Goal: Information Seeking & Learning: Find contact information

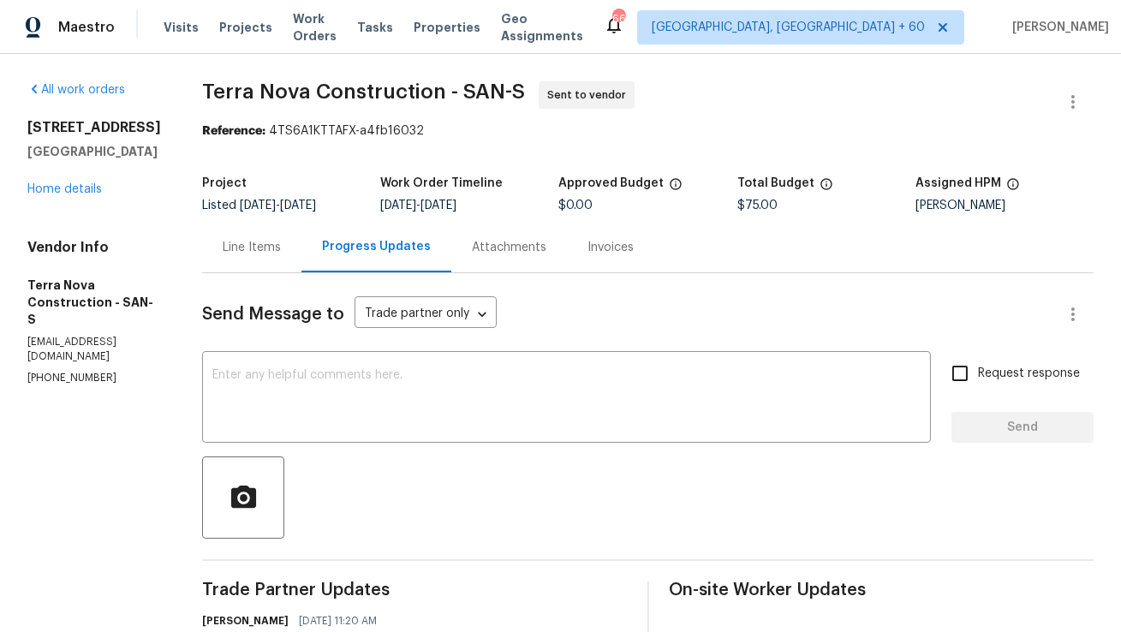
click at [281, 247] on div "Line Items" at bounding box center [252, 247] width 58 height 17
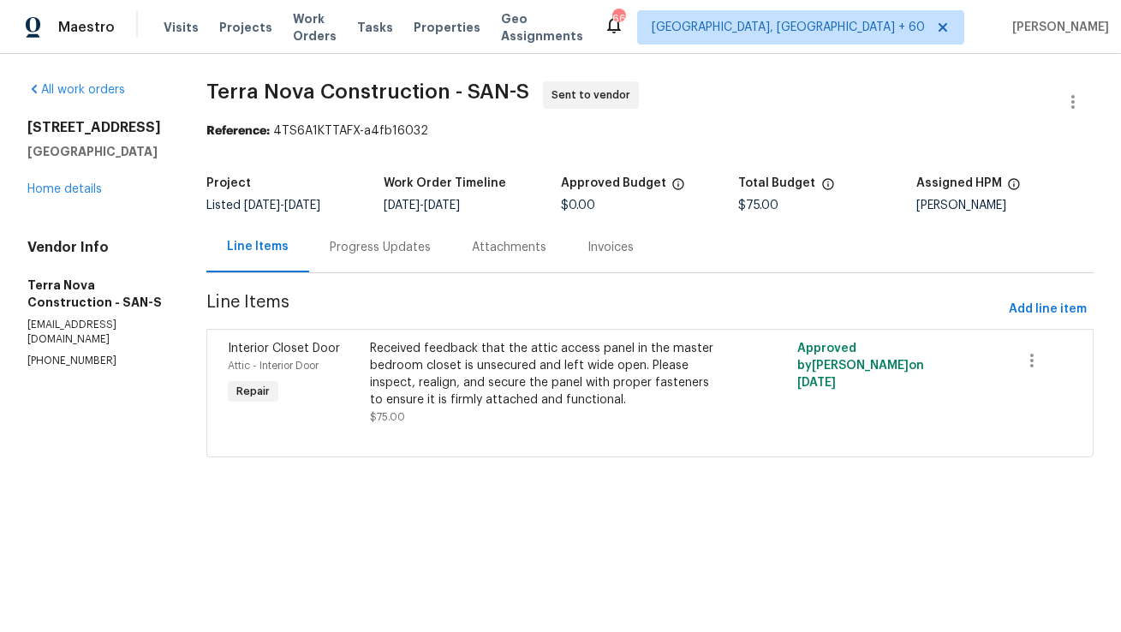
click at [431, 252] on div "Progress Updates" at bounding box center [380, 247] width 101 height 17
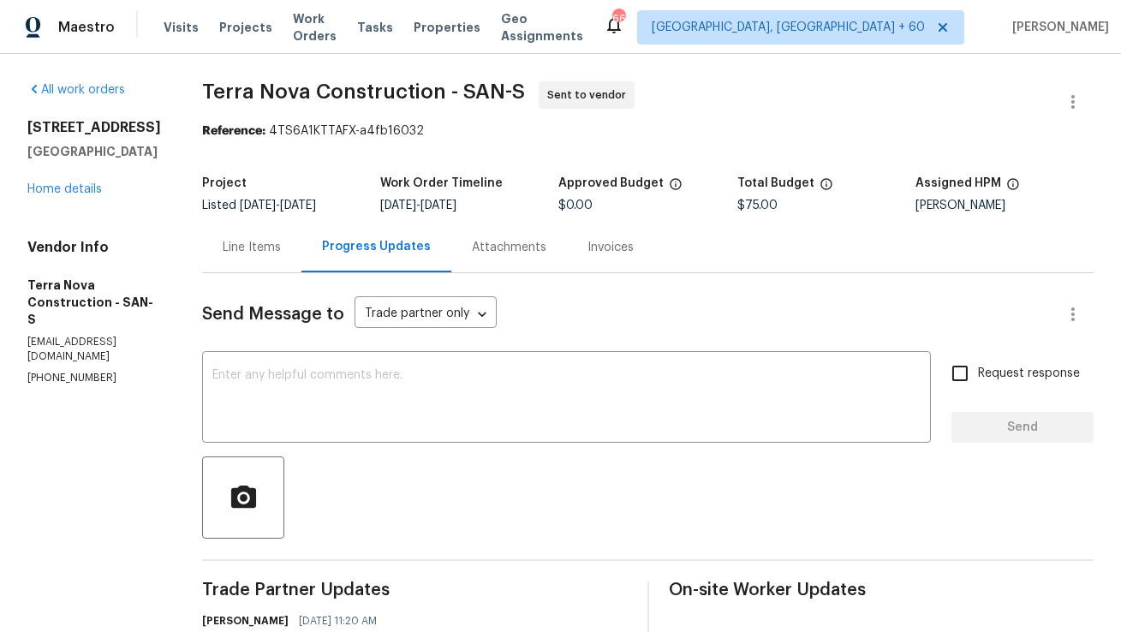
click at [71, 337] on div "Vendor Info Terra Nova Construction - SAN-S terranovaconstructionca@gmail.com (…" at bounding box center [94, 312] width 134 height 146
click at [61, 371] on p "(562) 832-8884" at bounding box center [94, 378] width 134 height 15
copy p "(562) 832-8884"
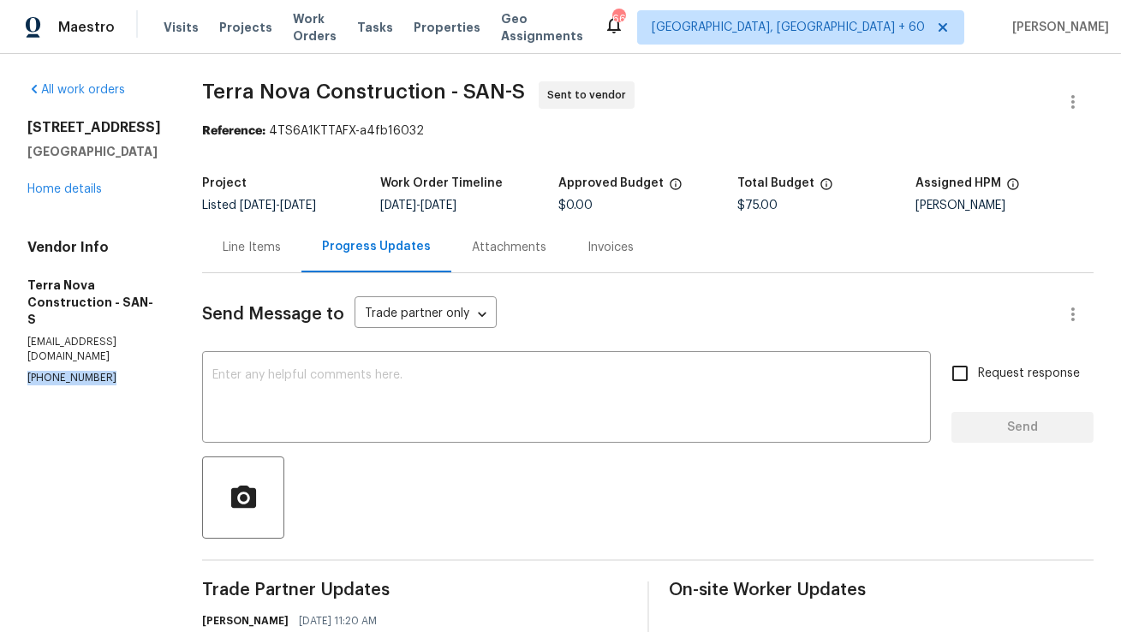
scroll to position [157, 0]
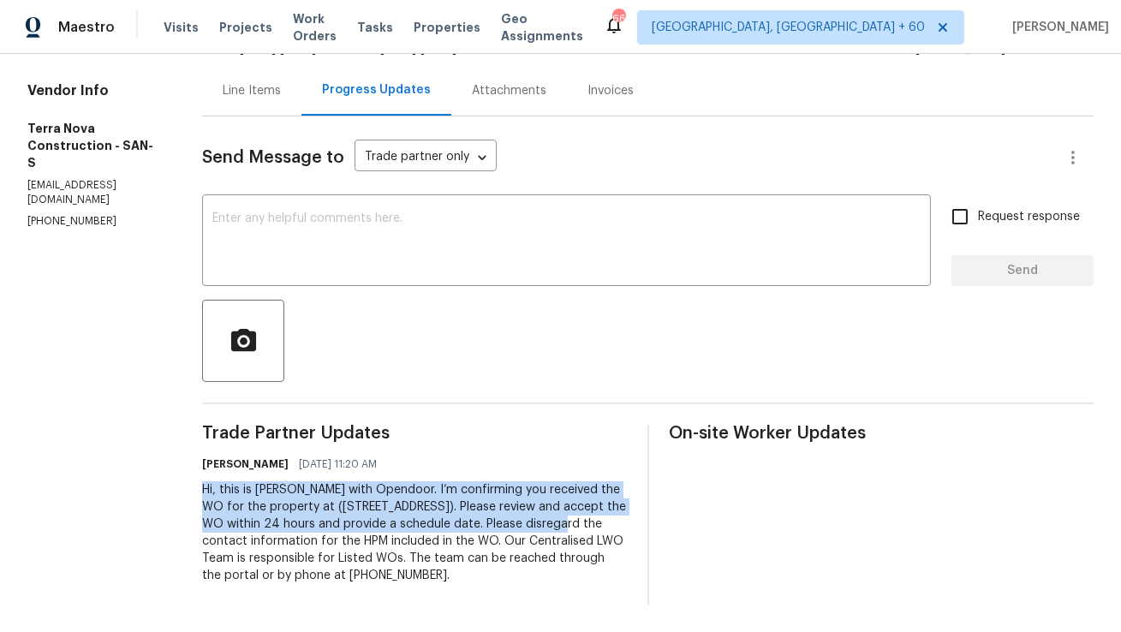
drag, startPoint x: 247, startPoint y: 491, endPoint x: 276, endPoint y: 536, distance: 53.9
click at [276, 536] on div "Hi, this is [PERSON_NAME] with Opendoor. I’m confirming you received the WO for…" at bounding box center [414, 532] width 425 height 103
copy div "Hi, this is Anthony with Opendoor. I’m confirming you received the WO for the p…"
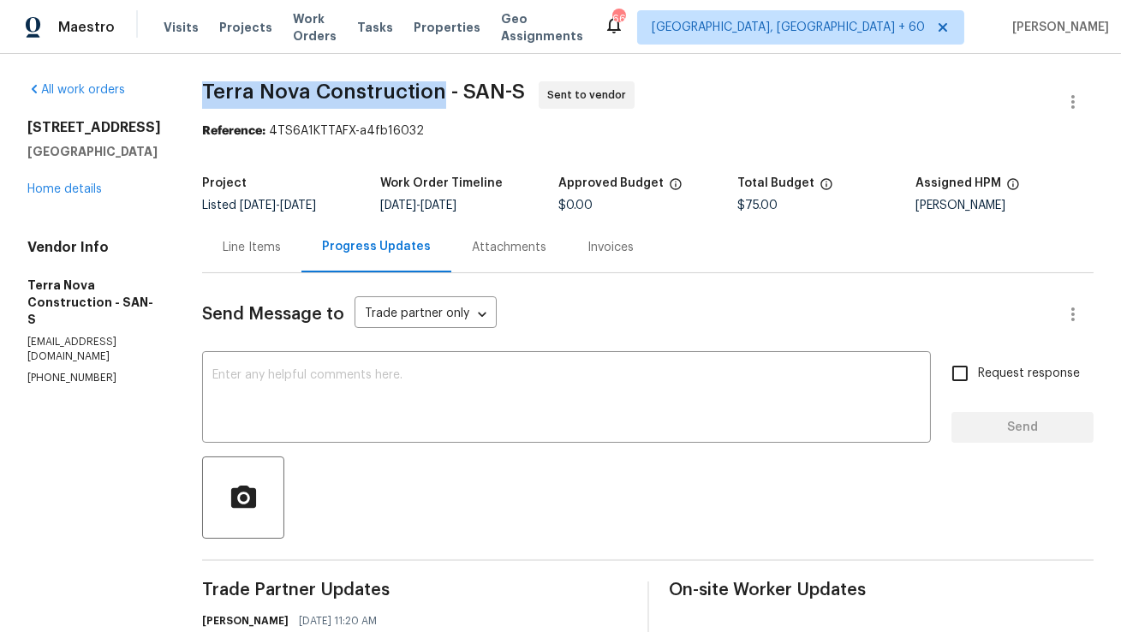
copy span "Terra Nova Construction"
drag, startPoint x: 248, startPoint y: 92, endPoint x: 480, endPoint y: 92, distance: 232.1
click at [480, 92] on span "Terra Nova Construction - SAN-S" at bounding box center [363, 91] width 323 height 21
